Goal: Task Accomplishment & Management: Manage account settings

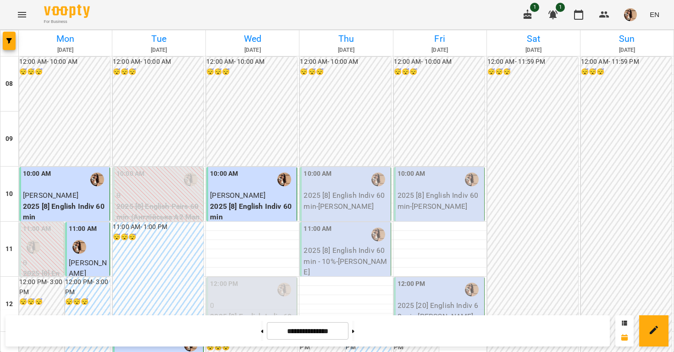
scroll to position [361, 0]
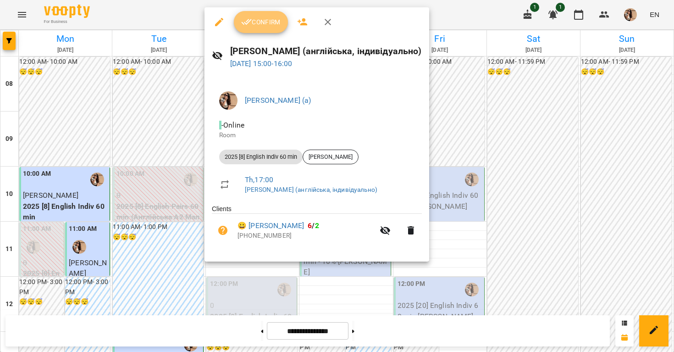
click at [252, 29] on button "Confirm" at bounding box center [261, 22] width 54 height 22
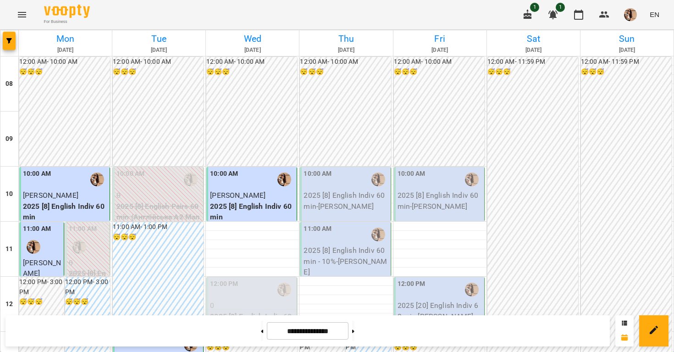
scroll to position [367, 0]
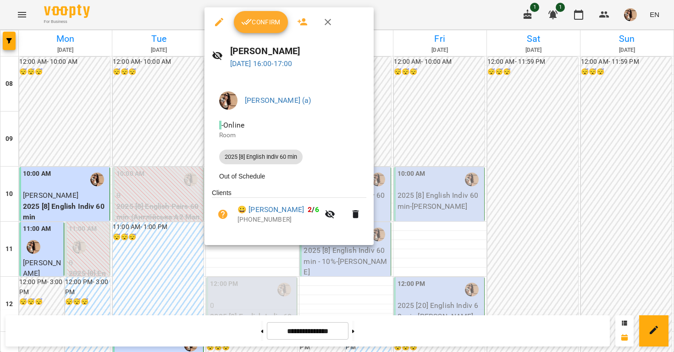
click at [249, 25] on icon "button" at bounding box center [246, 22] width 11 height 11
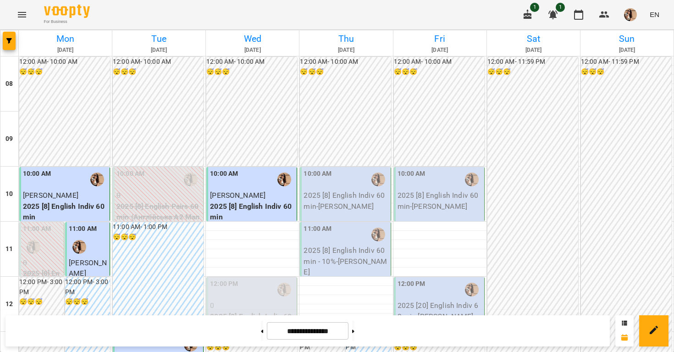
scroll to position [277, 0]
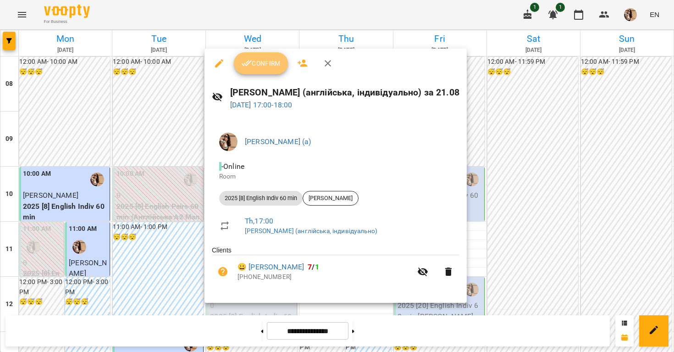
click at [269, 61] on span "Confirm" at bounding box center [260, 63] width 39 height 11
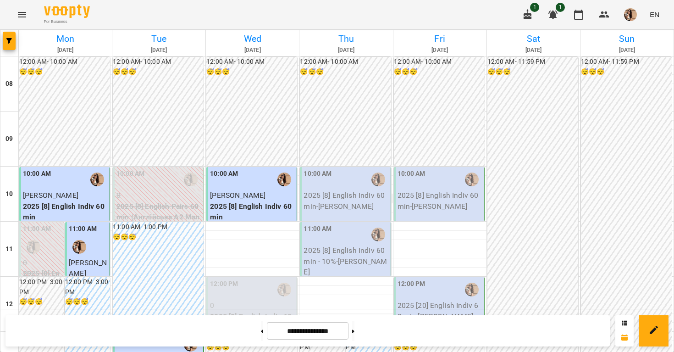
scroll to position [487, 0]
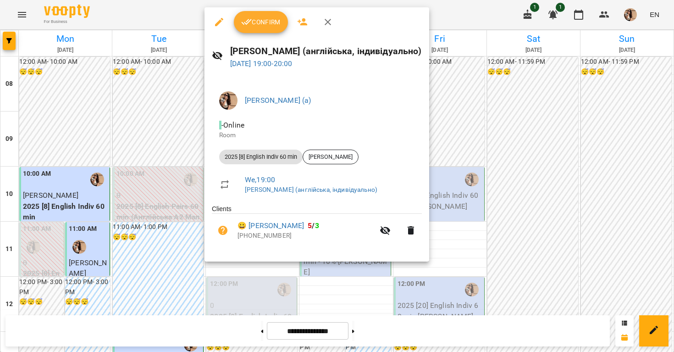
click at [487, 205] on div at bounding box center [337, 176] width 674 height 352
